Goal: Task Accomplishment & Management: Use online tool/utility

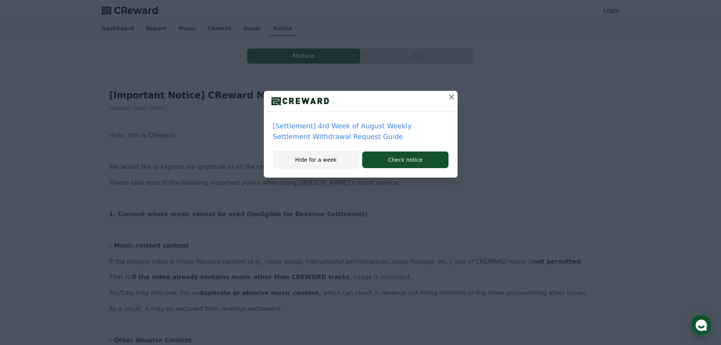
click at [327, 158] on button "Hide for a week" at bounding box center [316, 159] width 87 height 17
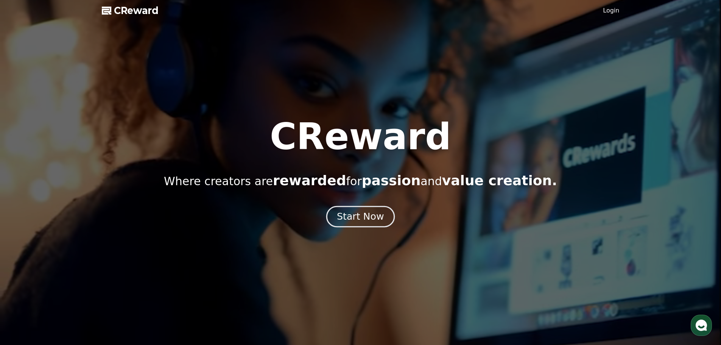
click at [372, 214] on div "Start Now" at bounding box center [360, 216] width 47 height 13
